Goal: Task Accomplishment & Management: Manage account settings

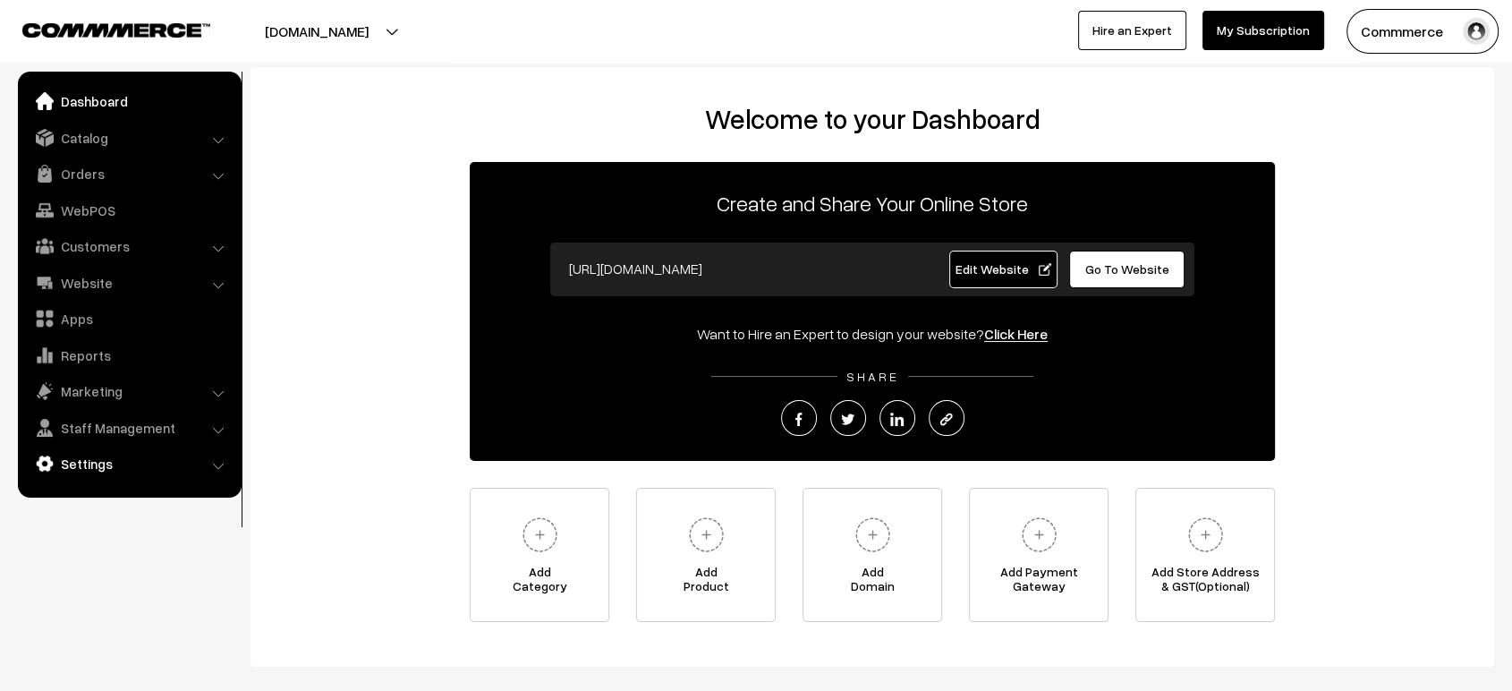
click at [109, 457] on link "Settings" at bounding box center [128, 463] width 213 height 32
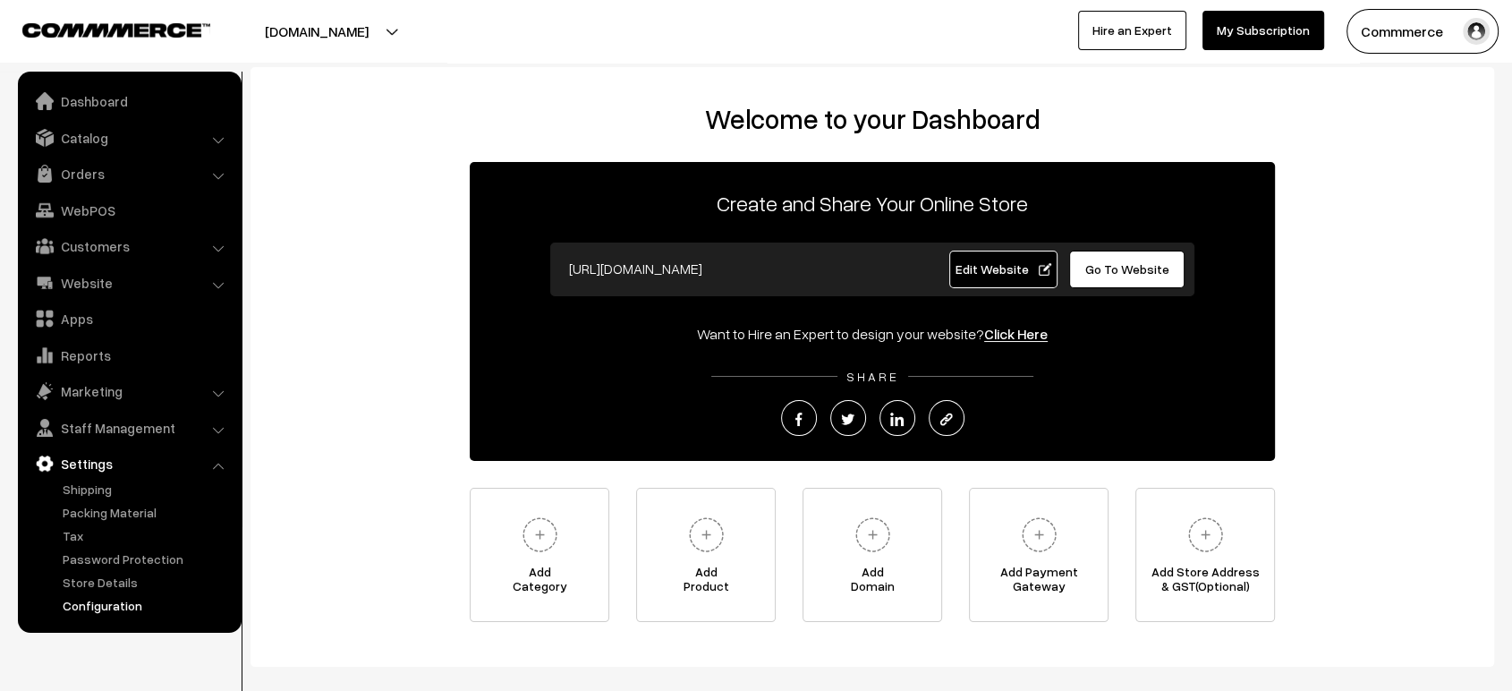
click at [106, 608] on link "Configuration" at bounding box center [146, 605] width 177 height 19
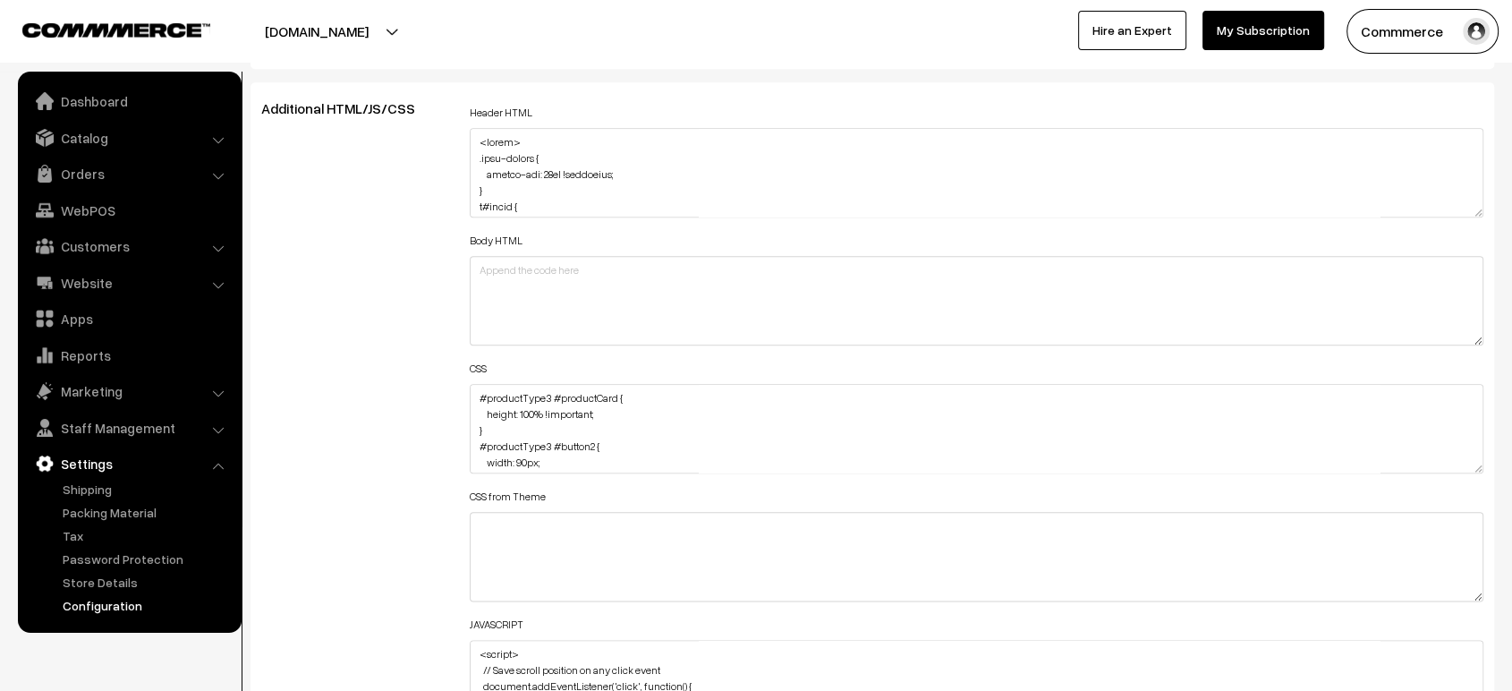
scroll to position [1990, 0]
click at [470, 390] on textarea "#productType3 #productCard { height: 100% !important; } #productType3 #button2 …" at bounding box center [977, 427] width 1014 height 89
paste textarea ".StyledBaseComponent-sc-kg5aa9-0.jxuHFE { margin-top: -46px; }"
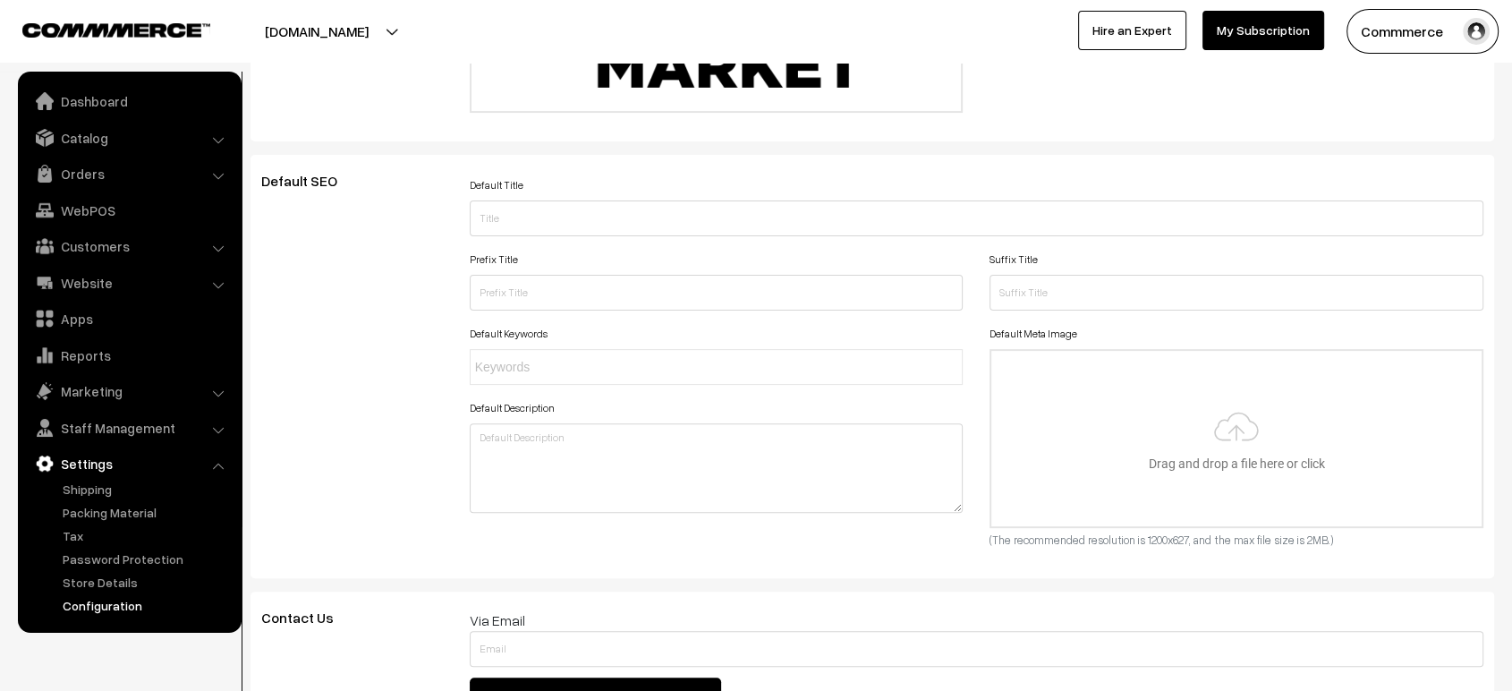
scroll to position [0, 0]
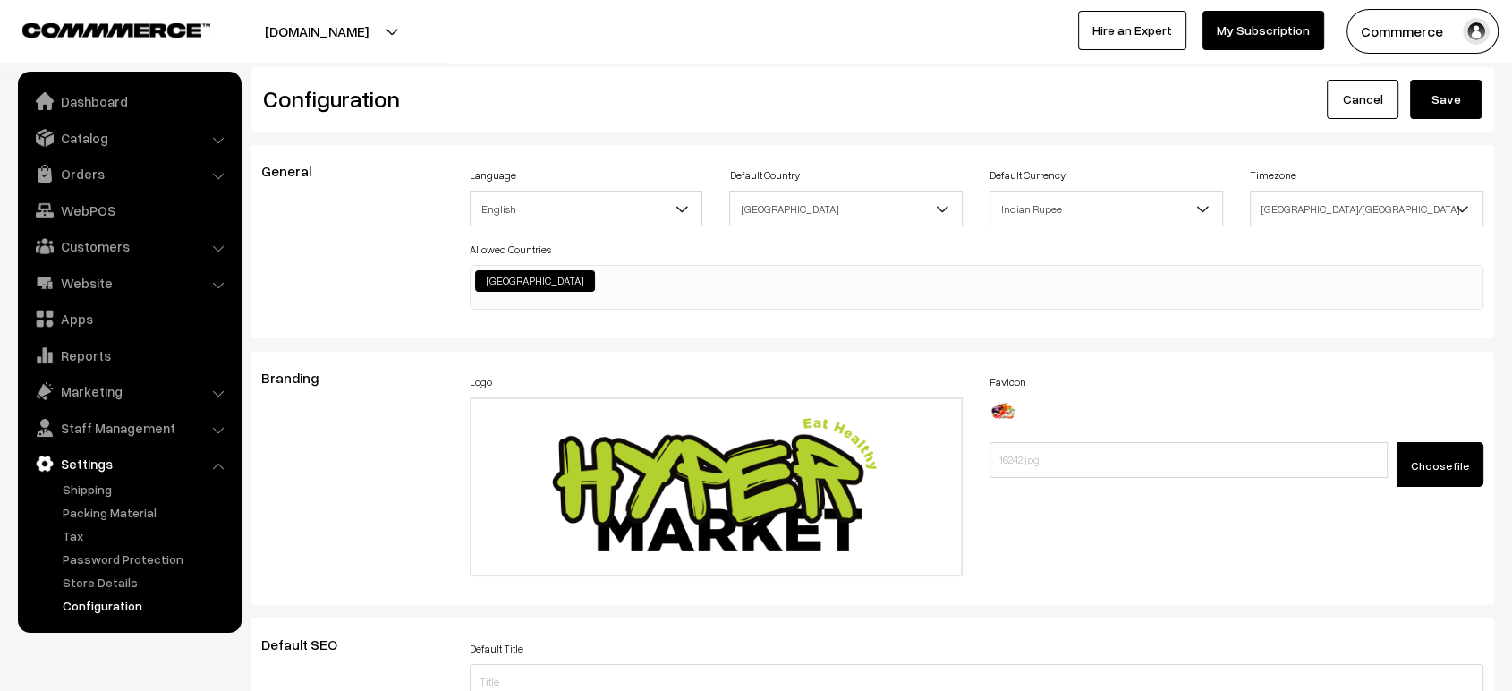
type textarea ".StyledBaseComponent-sc-kg5aa9-0.jxuHFE { margin-top: -46px; } #productType3 #p…"
click at [1437, 101] on button "Save" at bounding box center [1446, 99] width 72 height 39
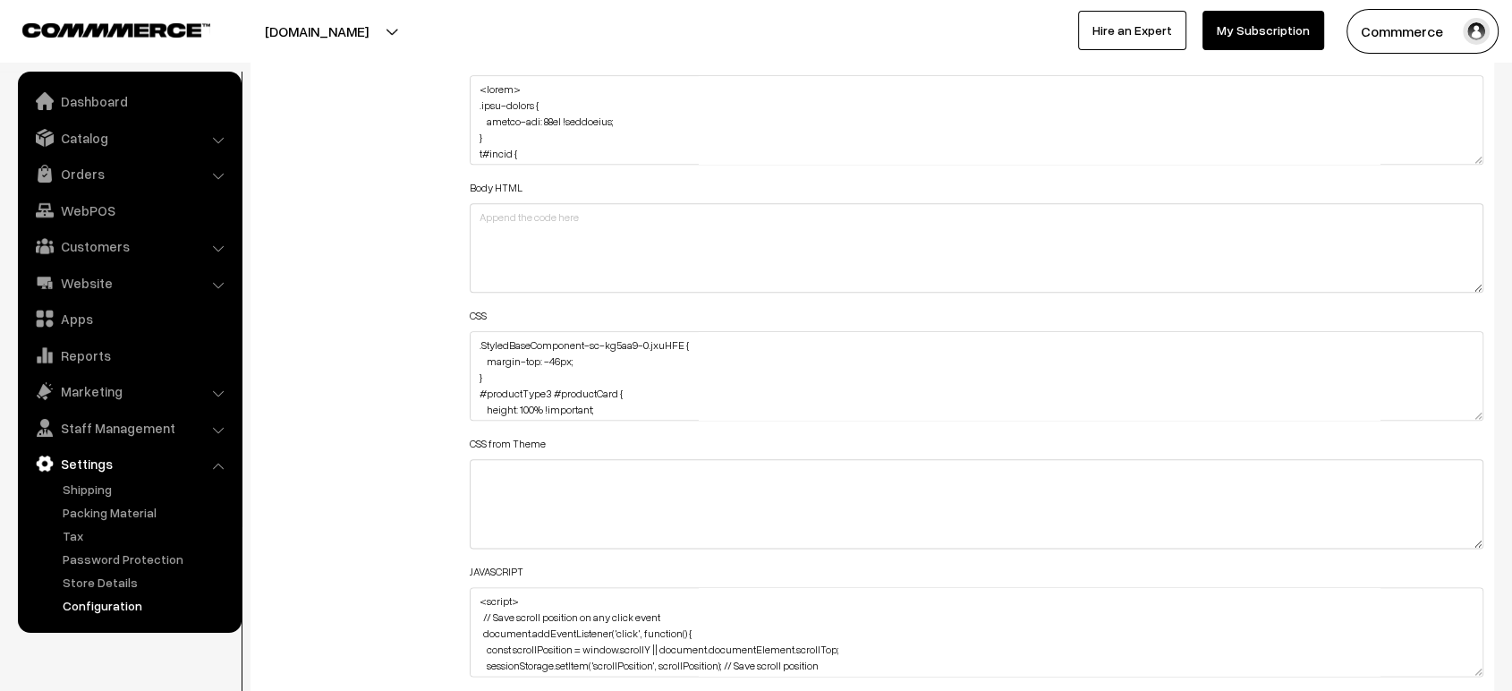
scroll to position [2043, 0]
click at [473, 343] on textarea ".StyledBaseComponent-sc-kg5aa9-0.jxuHFE { margin-top: -46px; } #productType3 #p…" at bounding box center [977, 374] width 1014 height 89
paste textarea ".product-list .heading-container { margin-top: 80px; }"
type textarea ".product-list .heading-container { margin-top: 80px; } .StyledBaseComponent-sc-…"
click at [376, 328] on div "Additional HTML/JS/CSS" at bounding box center [352, 367] width 208 height 640
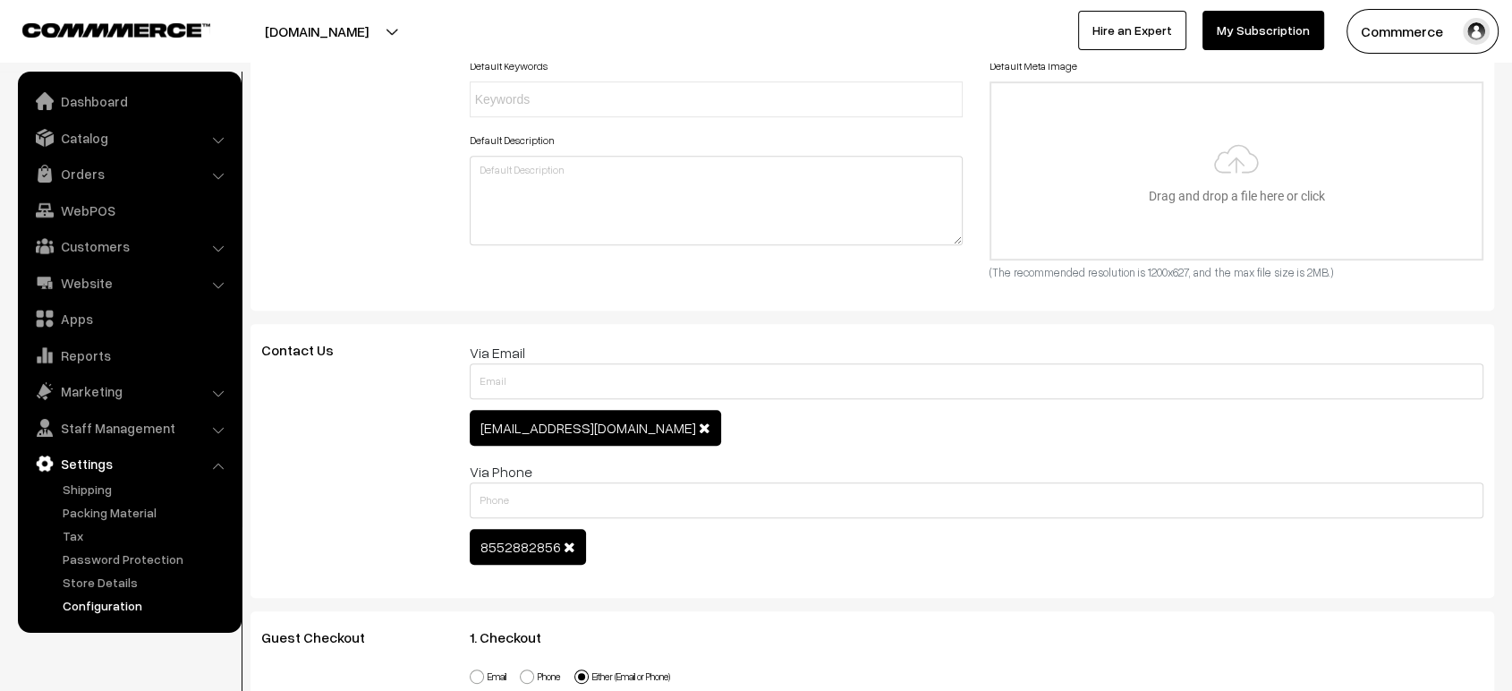
scroll to position [0, 0]
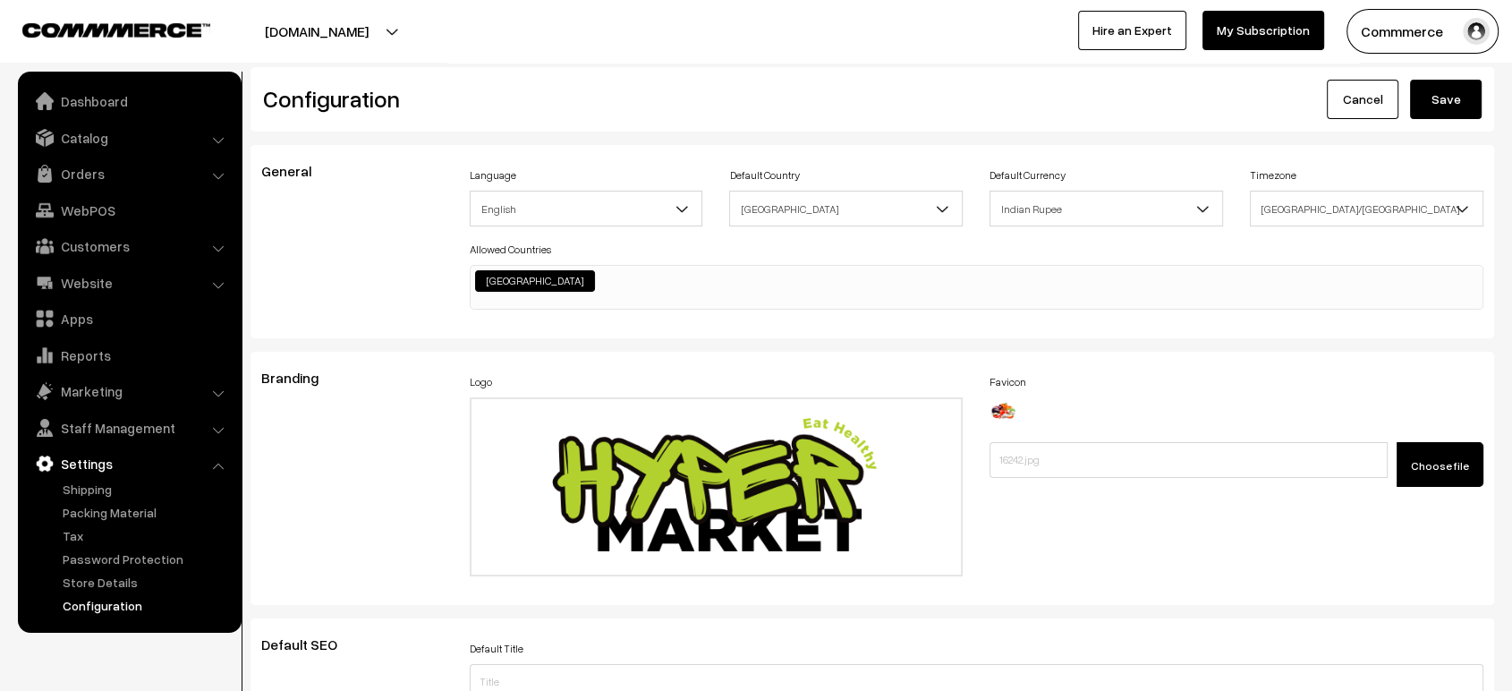
click at [1436, 94] on button "Save" at bounding box center [1446, 99] width 72 height 39
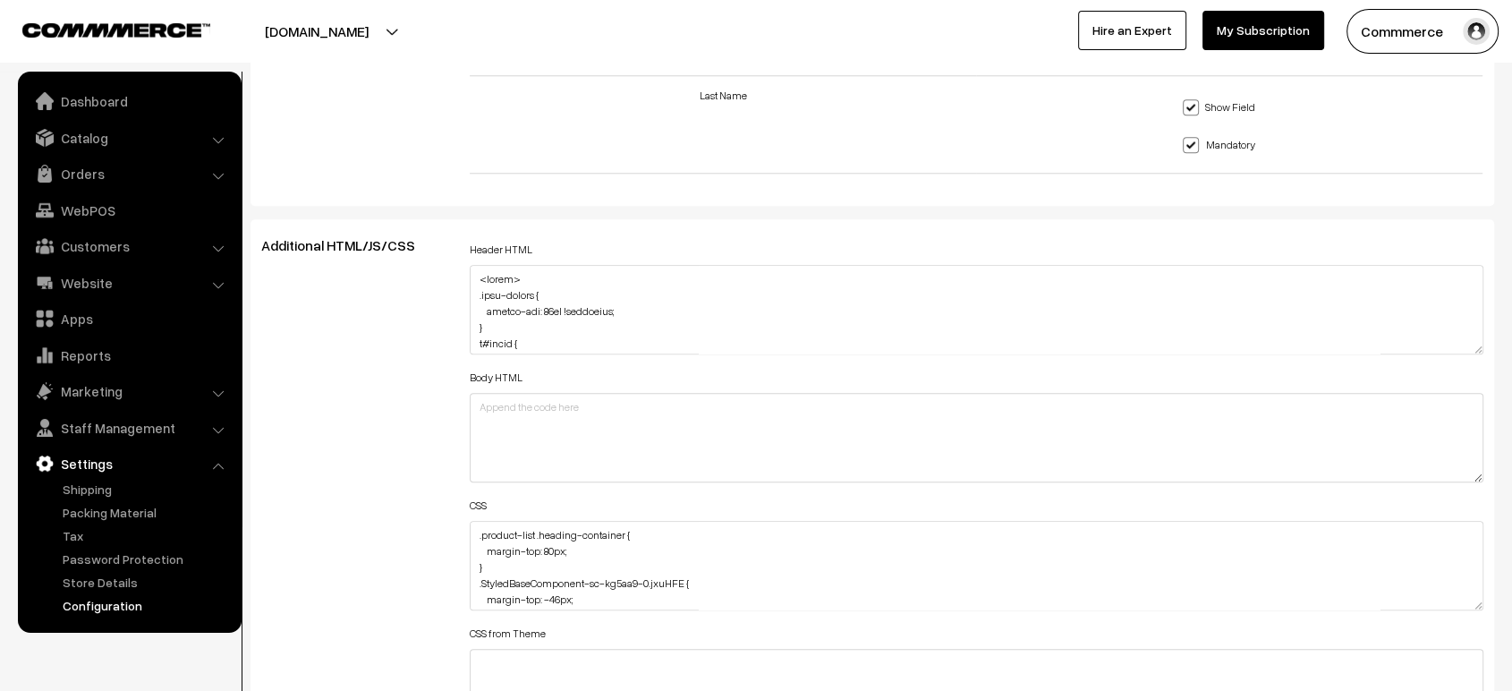
scroll to position [1876, 0]
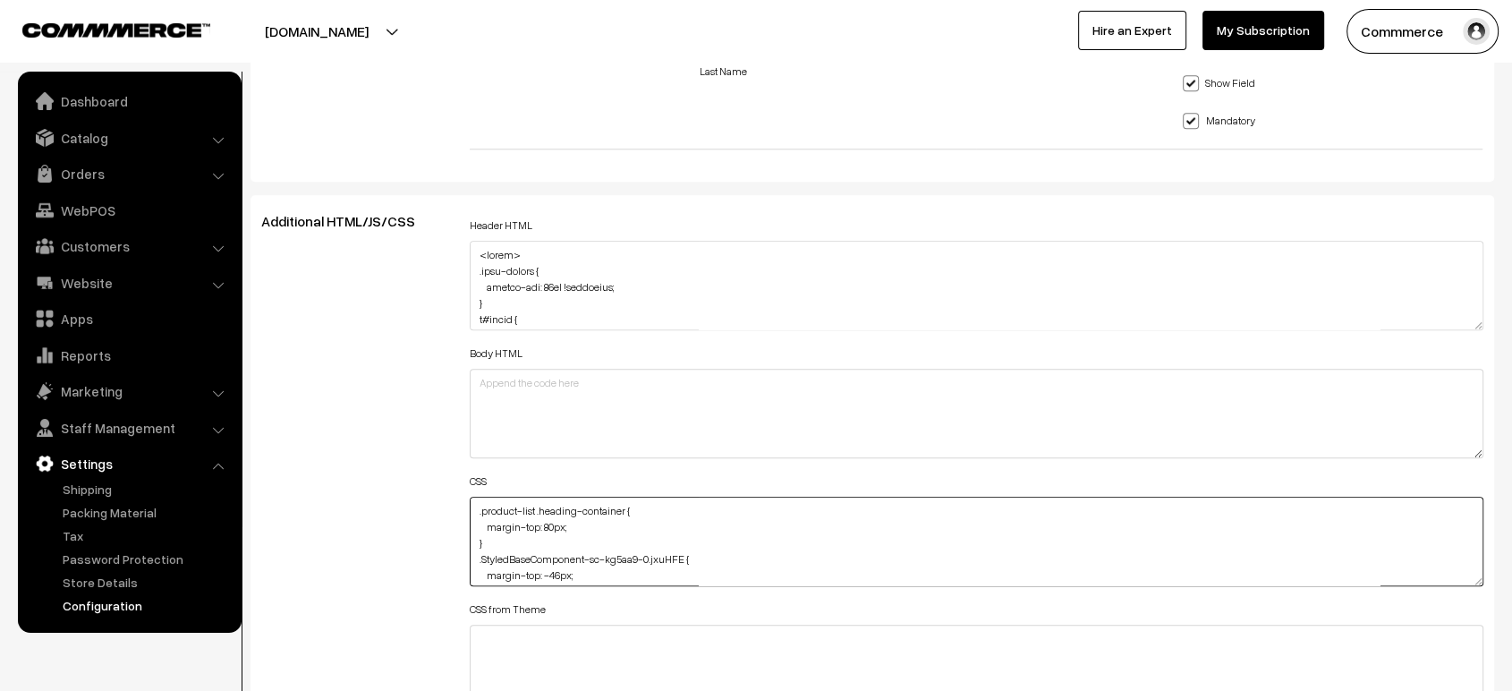
click at [472, 506] on textarea ".product-list .heading-container { margin-top: 80px; } .StyledBaseComponent-sc-…" at bounding box center [977, 541] width 1014 height 89
paste textarea ".productListWrap #productText { margin-top: 13px; margin-bottom: 13px; }"
type textarea ".productListWrap #productText { margin-top: 13px; margin-bottom: 13px; } .produ…"
click at [396, 429] on div "Additional HTML/JS/CSS" at bounding box center [352, 533] width 208 height 640
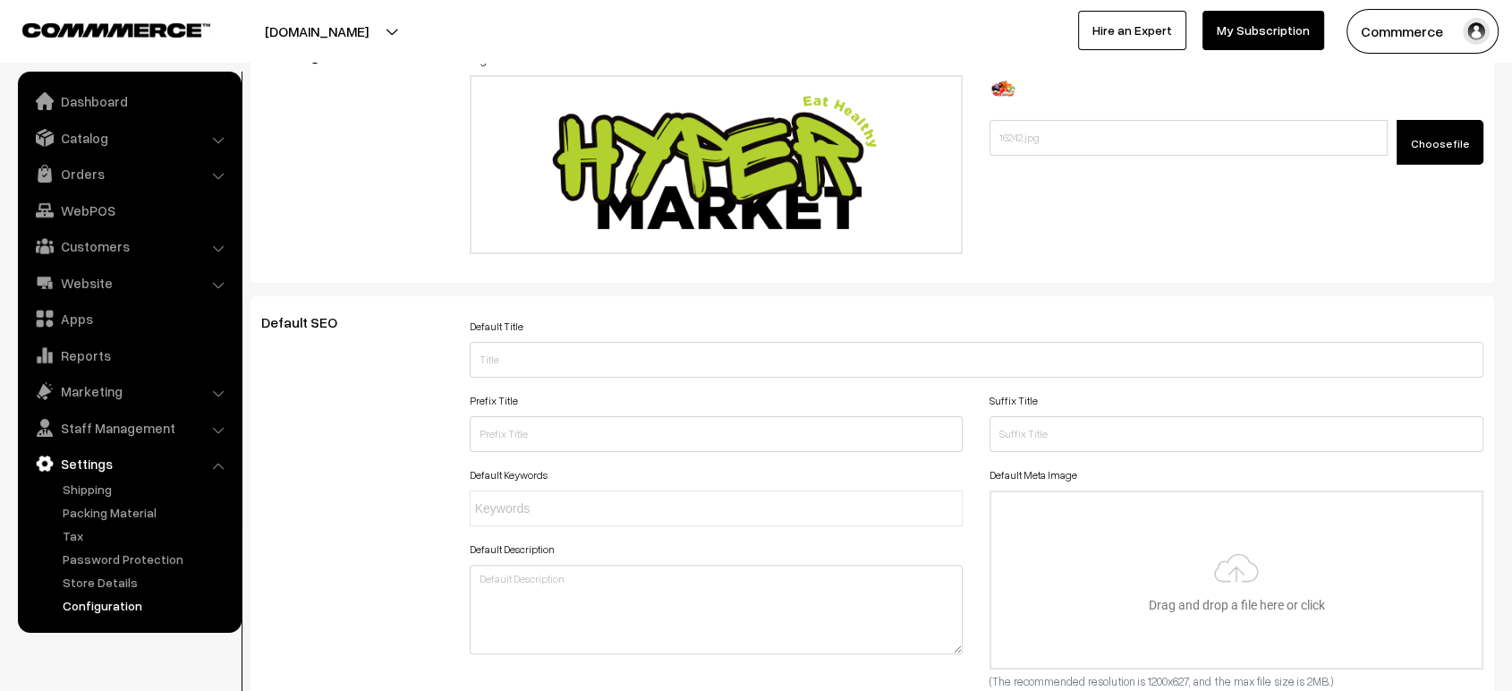
scroll to position [0, 0]
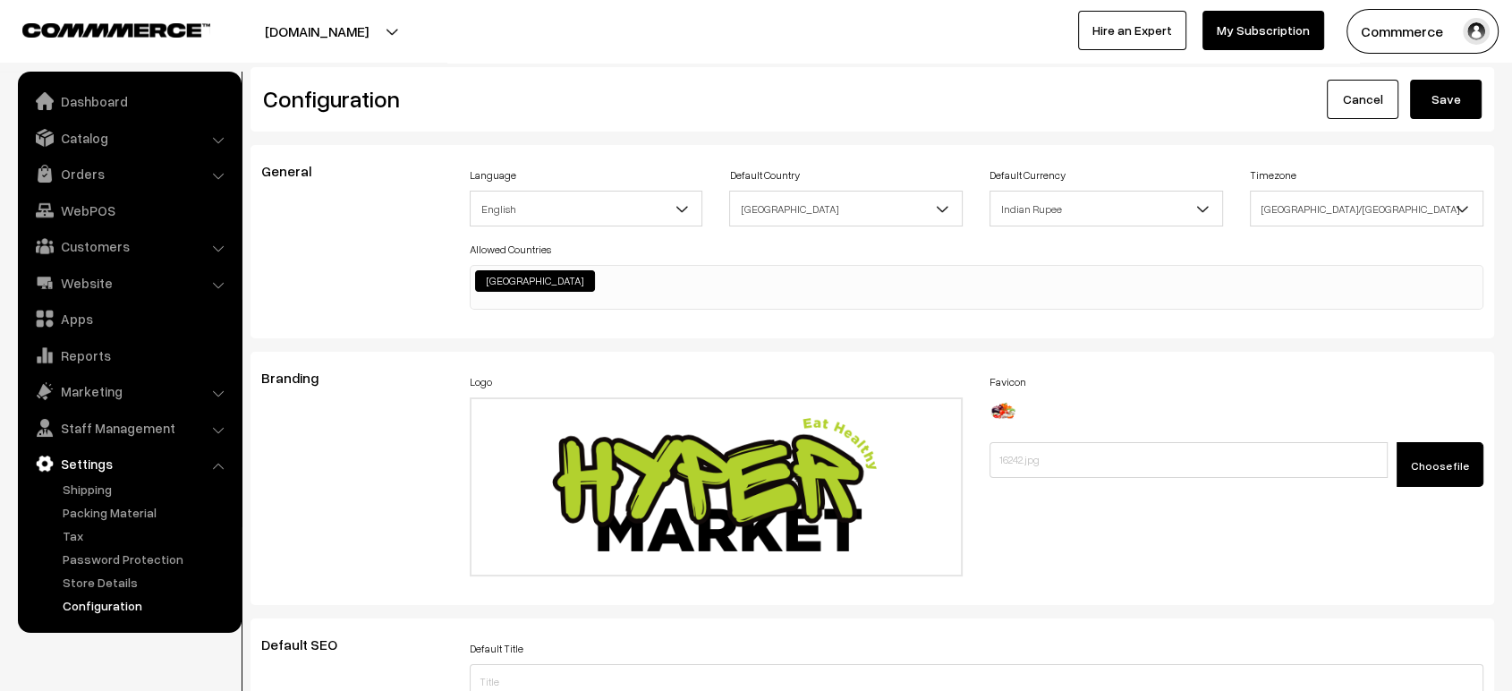
click at [1432, 94] on button "Save" at bounding box center [1446, 99] width 72 height 39
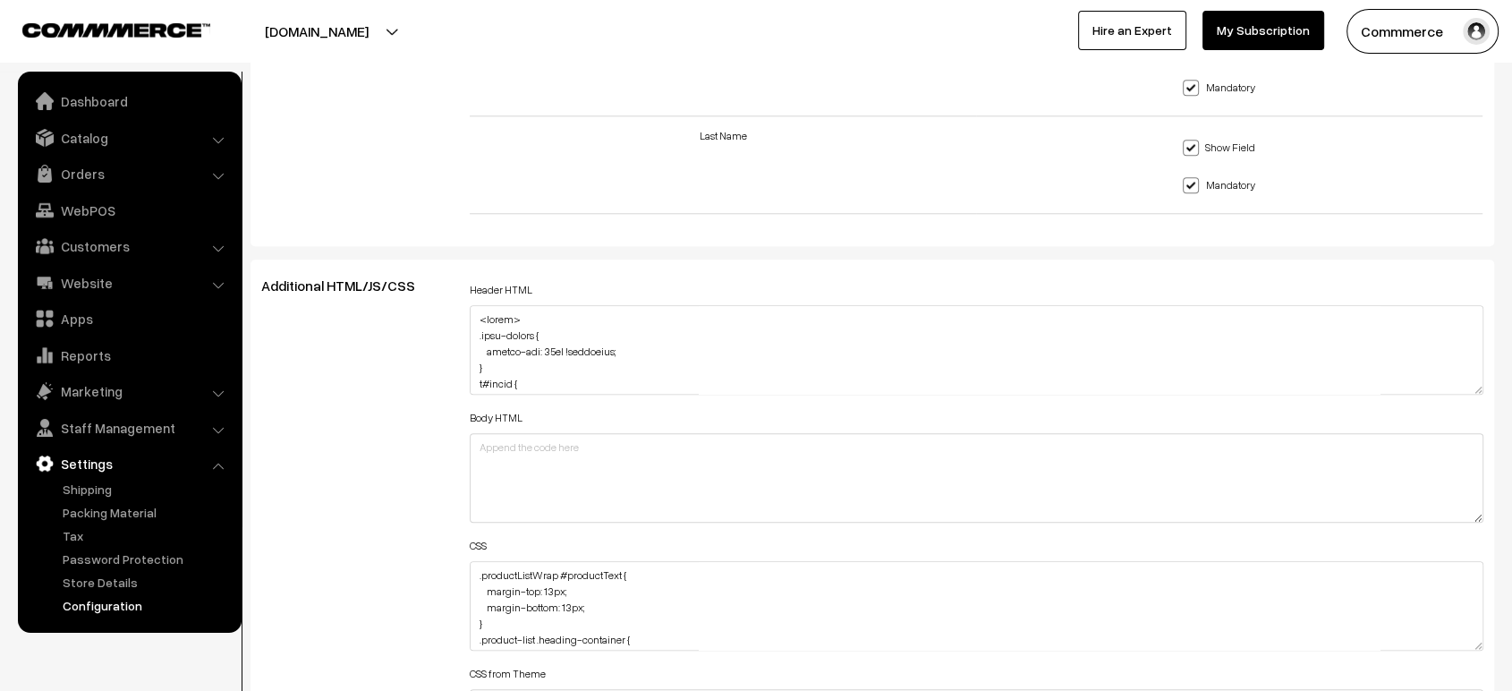
scroll to position [1820, 0]
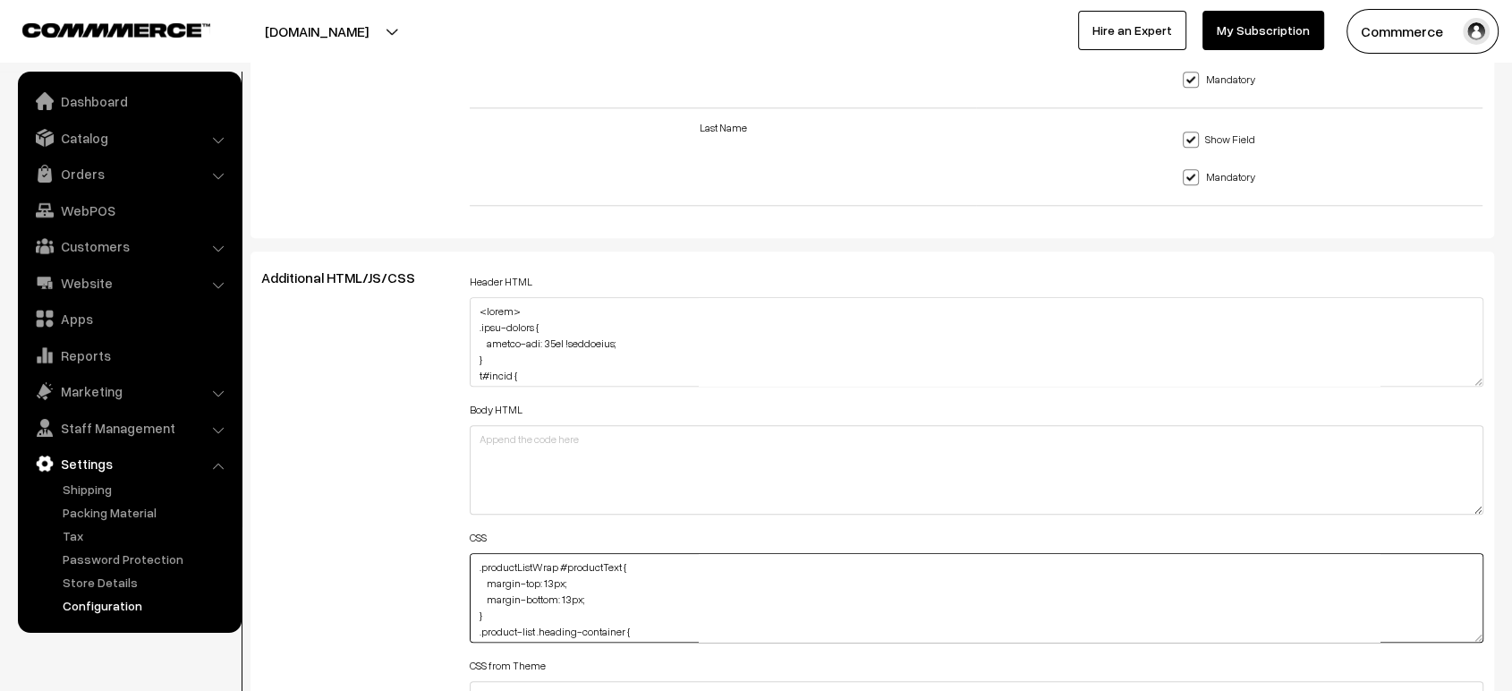
click at [473, 562] on textarea ".productListWrap #productText { margin-top: 13px; margin-bottom: 13px; } .produ…" at bounding box center [977, 597] width 1014 height 89
paste textarea ".productListWrap #productPrice { margin-bottom: 10px; }"
type textarea ".productListWrap #productPrice { margin-bottom: 10px; } .productListWrap #produ…"
click at [417, 515] on div "Additional HTML/JS/CSS" at bounding box center [352, 589] width 208 height 640
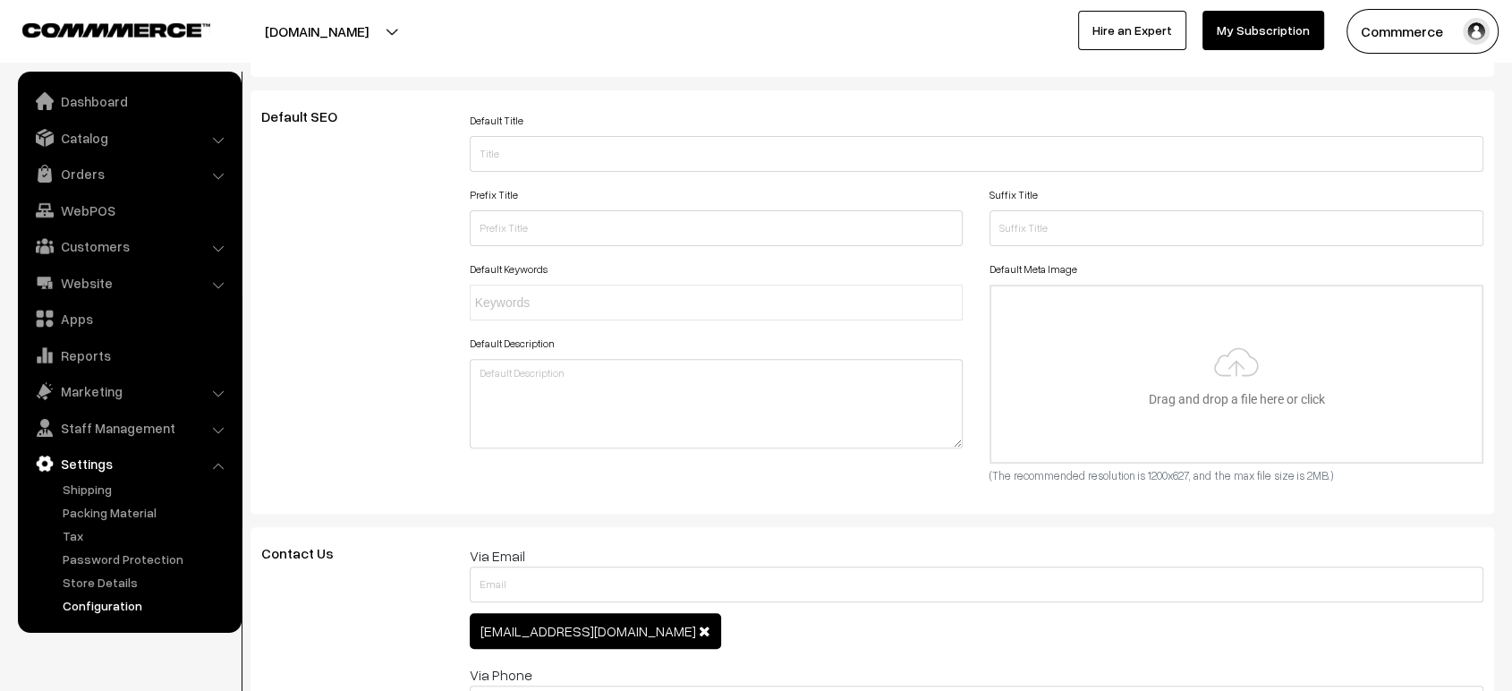
scroll to position [0, 0]
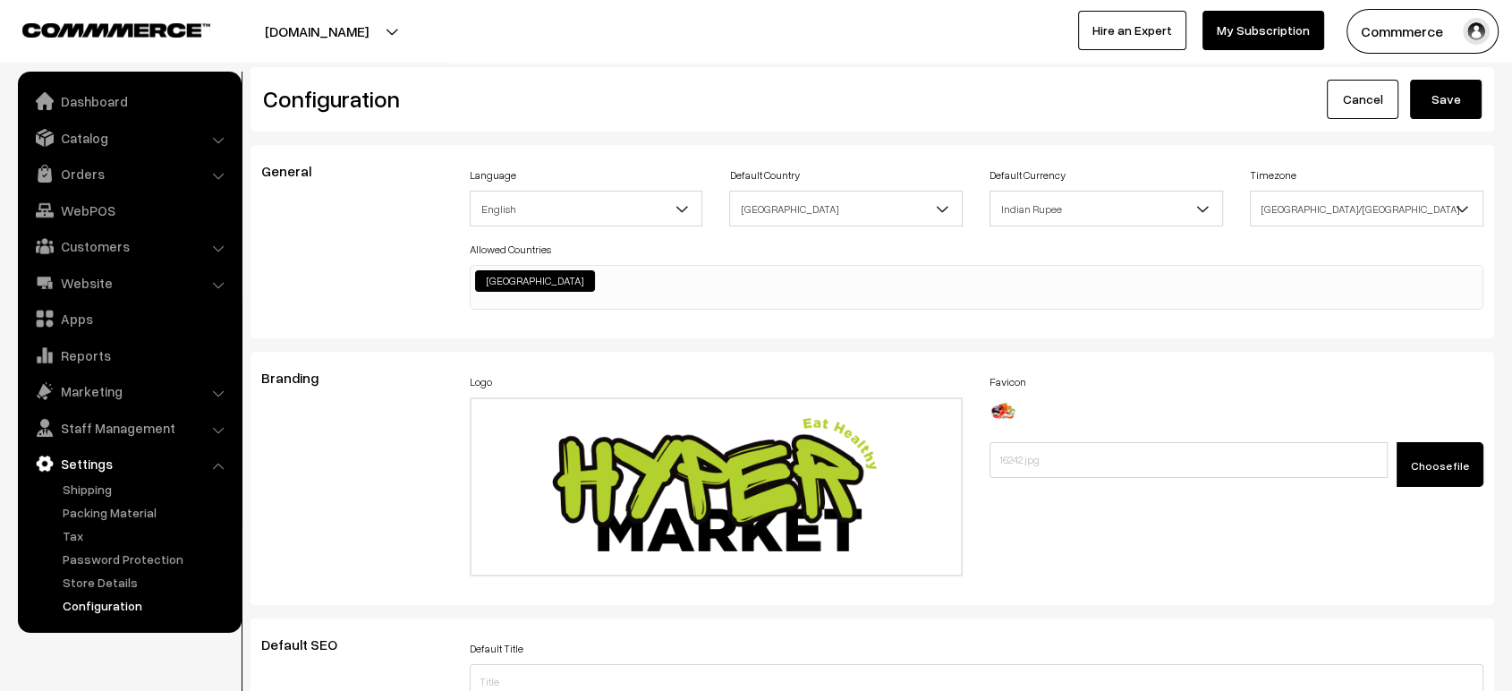
click at [1475, 118] on button "Save" at bounding box center [1446, 99] width 72 height 39
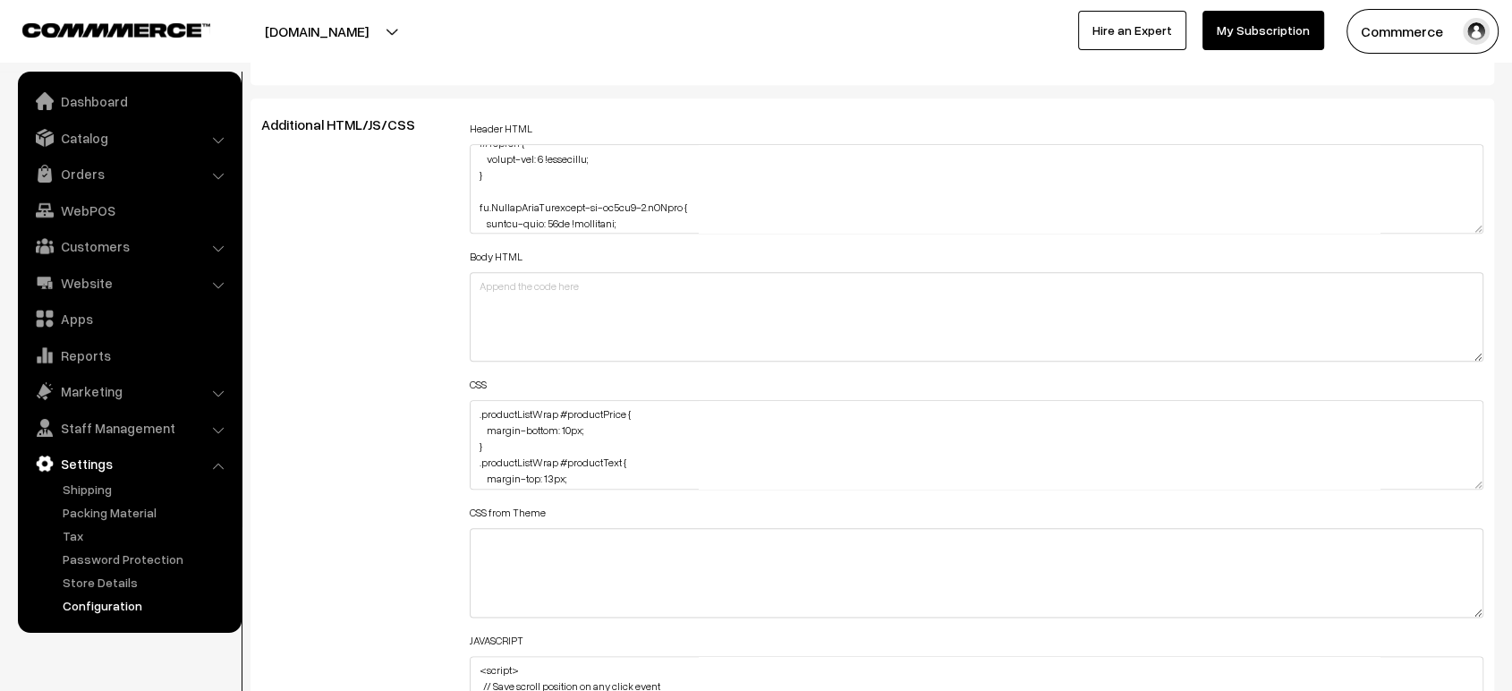
scroll to position [1977, 0]
click at [541, 407] on textarea ".productListWrap #productPrice { margin-bottom: 10px; } .productListWrap #produ…" at bounding box center [977, 440] width 1014 height 89
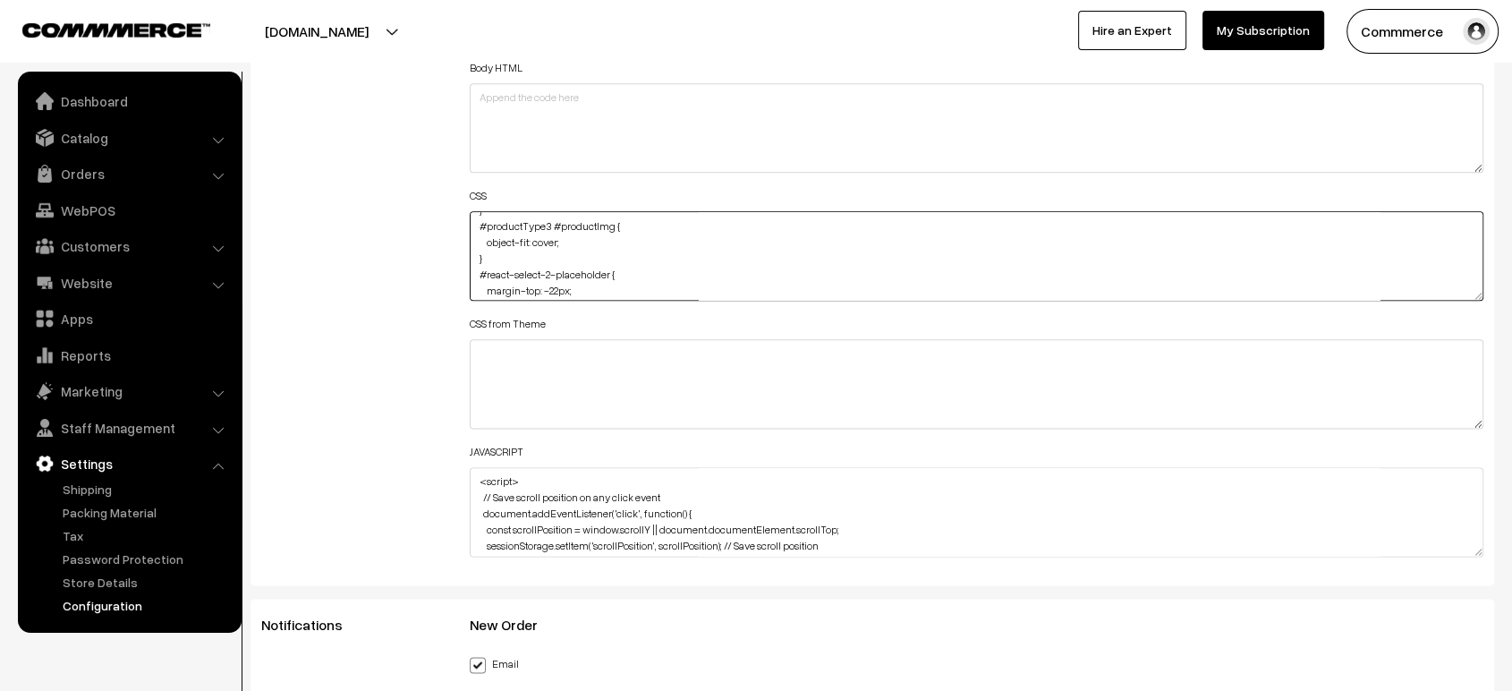
scroll to position [337, 0]
drag, startPoint x: 570, startPoint y: 234, endPoint x: 471, endPoint y: 237, distance: 99.4
click at [471, 237] on textarea ".productListWrap #productPrice { margin-bottom: 10px; } .productListWrap #produ…" at bounding box center [977, 255] width 1014 height 89
paste textarea "background-color: #fffef9; height: 350px"
click at [470, 245] on textarea ".productListWrap #productPrice { margin-bottom: 10px; } .productListWrap #produ…" at bounding box center [977, 255] width 1014 height 89
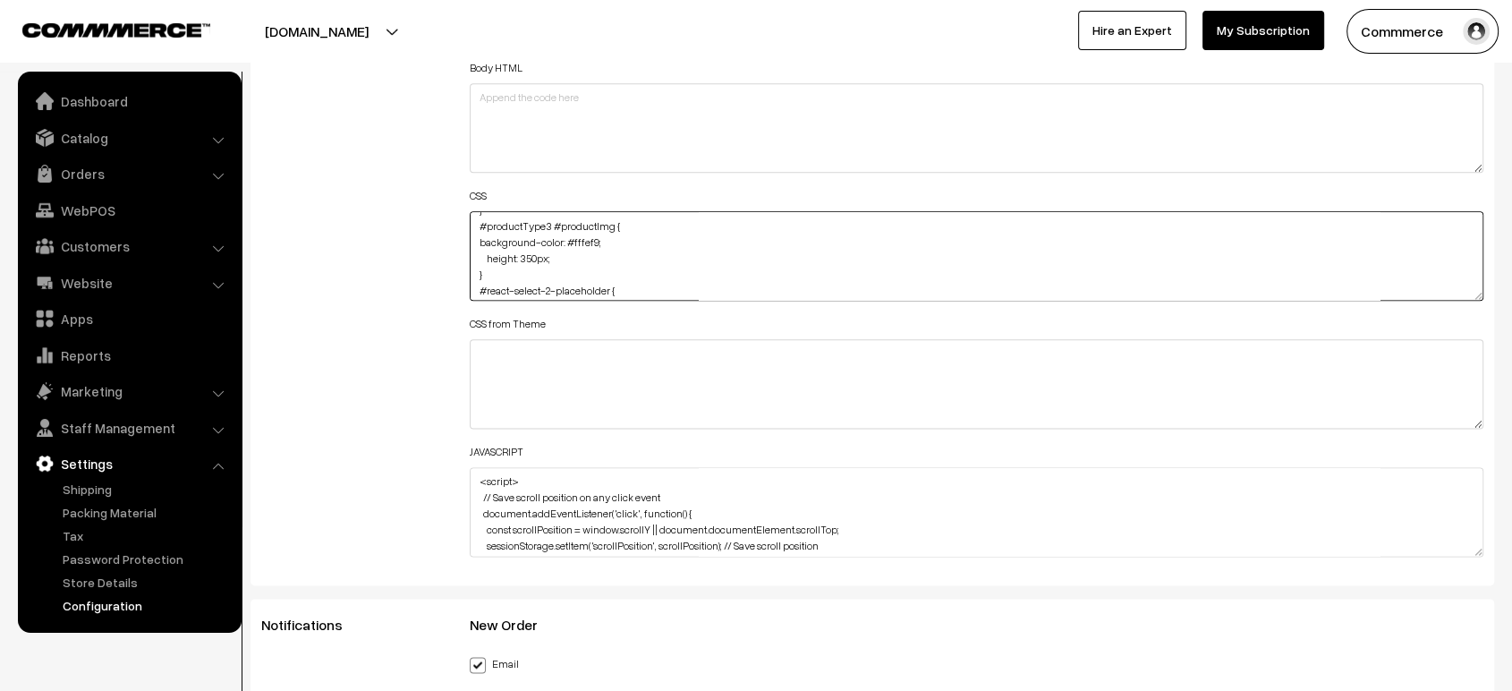
click at [476, 234] on textarea ".productListWrap #productPrice { margin-bottom: 10px; } .productListWrap #produ…" at bounding box center [977, 255] width 1014 height 89
type textarea ".productListWrap #productPrice { margin-bottom: 10px; } .productListWrap #produ…"
click at [420, 256] on div "Additional HTML/JS/CSS" at bounding box center [352, 248] width 208 height 640
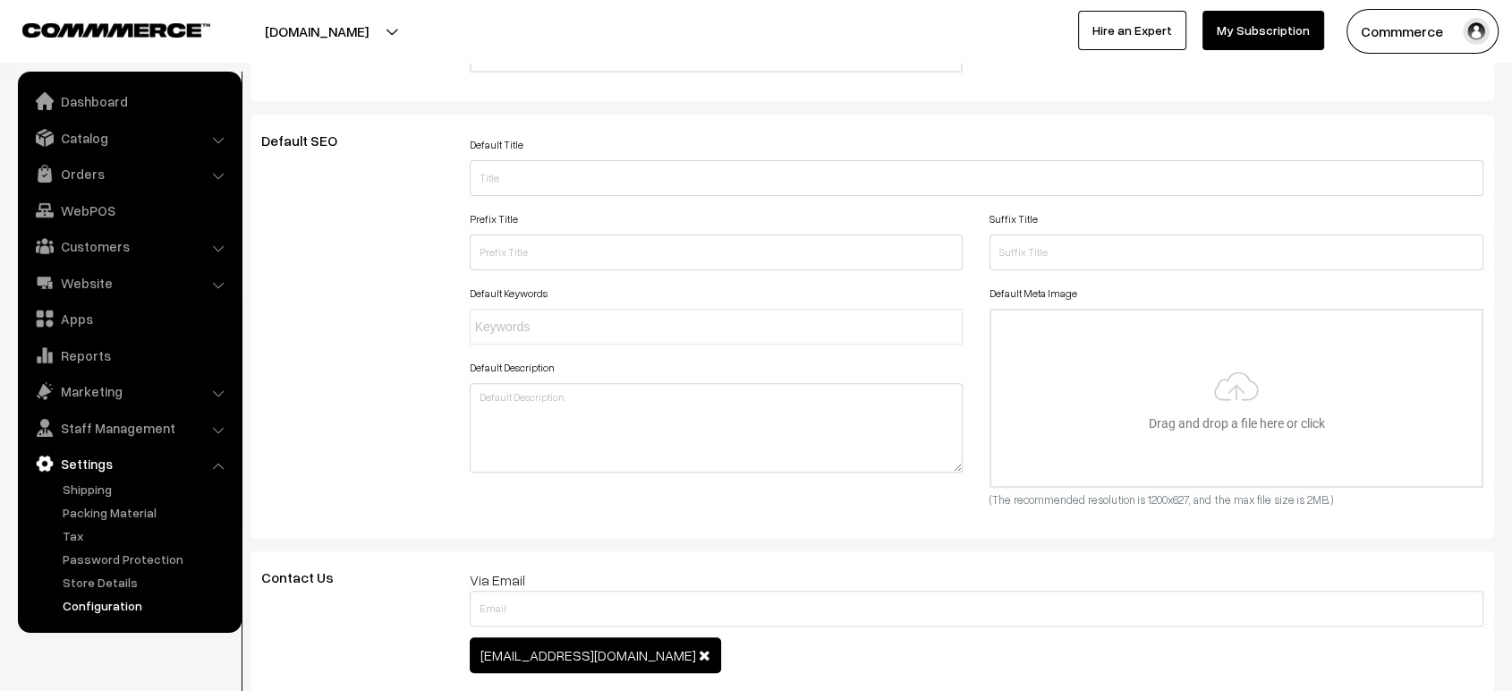
scroll to position [0, 0]
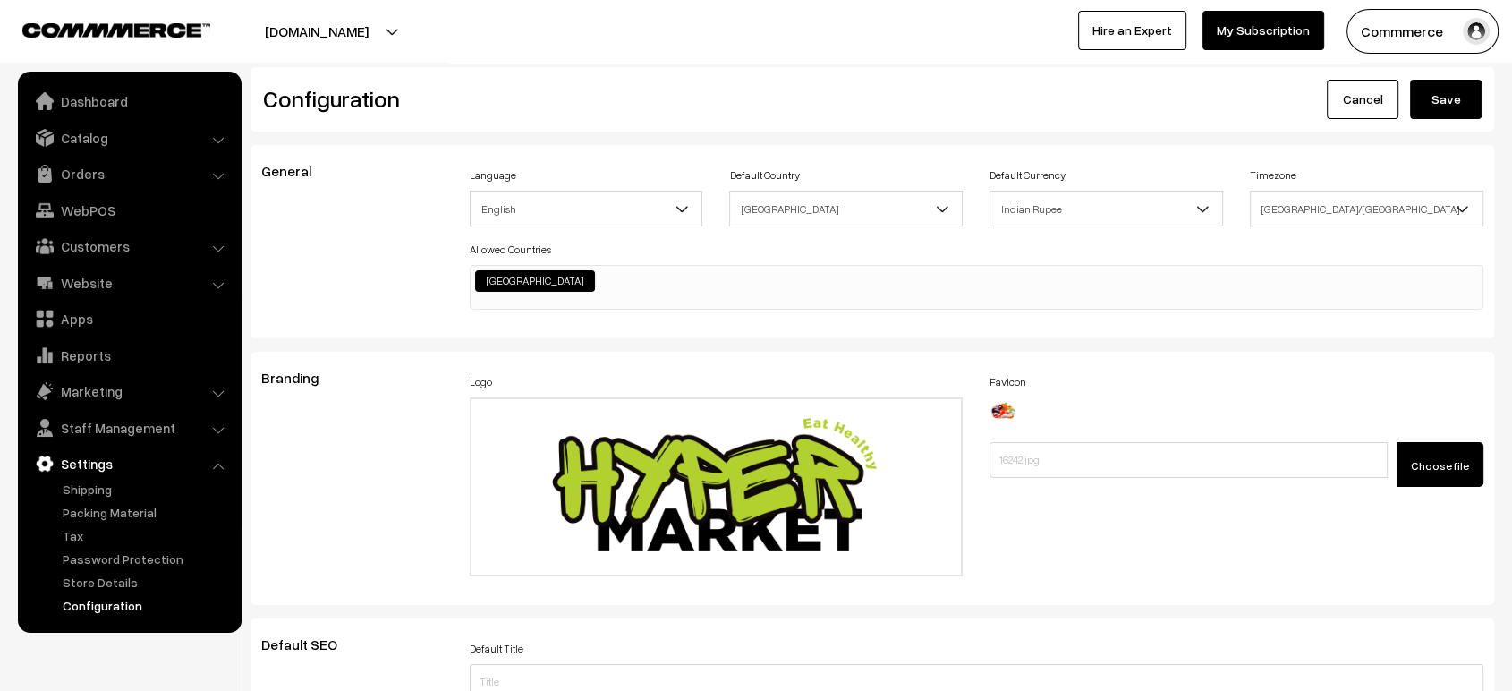
click at [1442, 101] on button "Save" at bounding box center [1446, 99] width 72 height 39
